Goal: Information Seeking & Learning: Learn about a topic

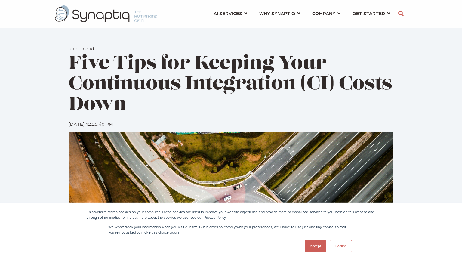
scroll to position [2, 0]
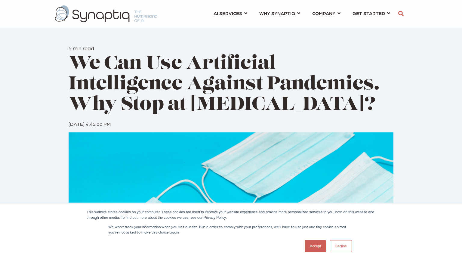
scroll to position [2, 0]
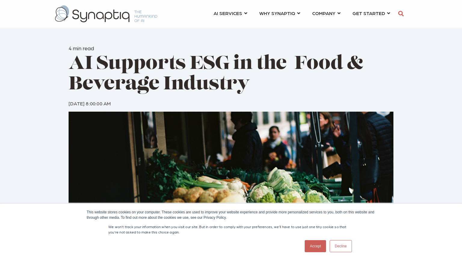
scroll to position [2, 0]
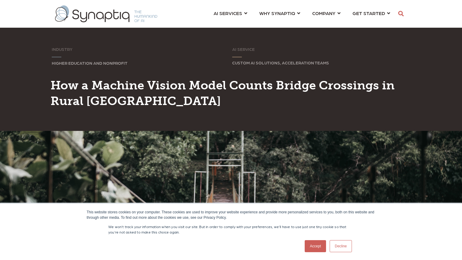
scroll to position [2, 0]
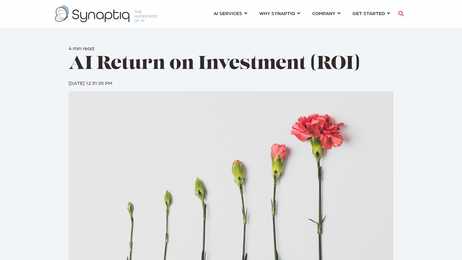
scroll to position [2, 0]
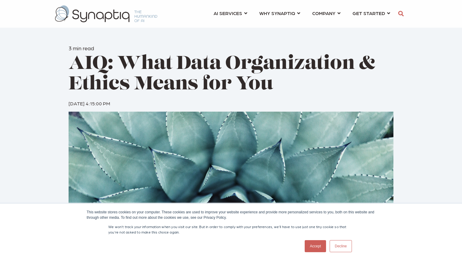
scroll to position [2, 0]
